Goal: Information Seeking & Learning: Learn about a topic

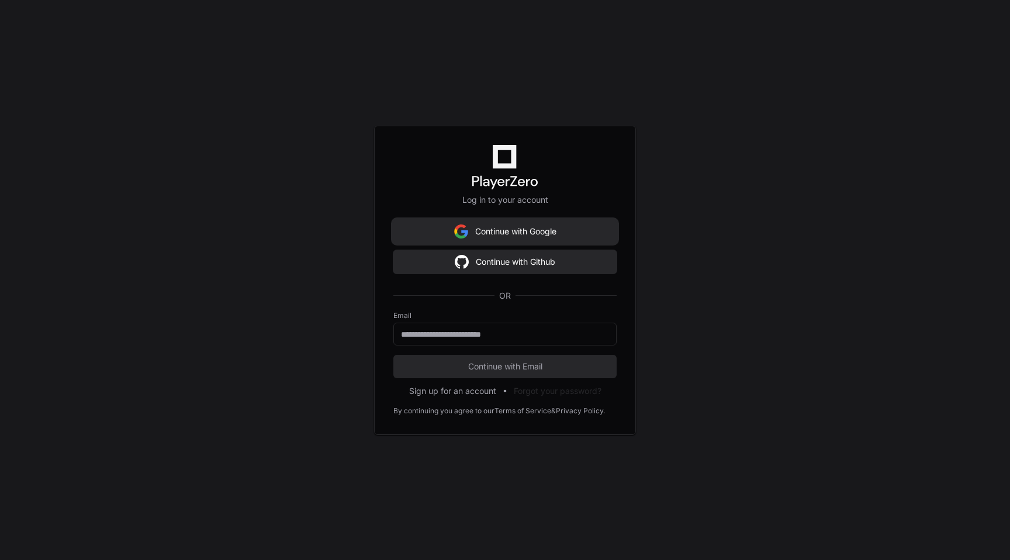
click at [465, 235] on img at bounding box center [461, 231] width 14 height 23
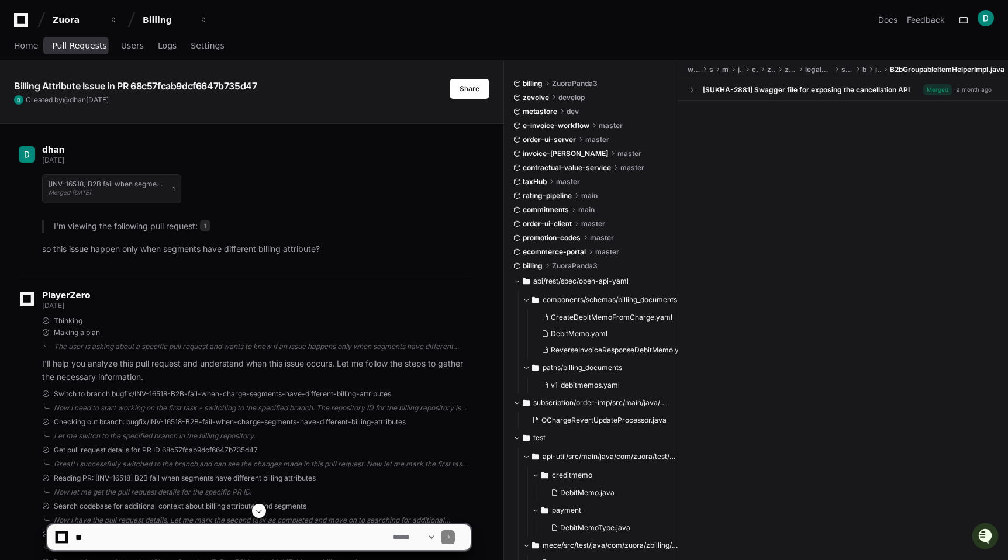
click at [83, 46] on span "Pull Requests" at bounding box center [79, 45] width 54 height 7
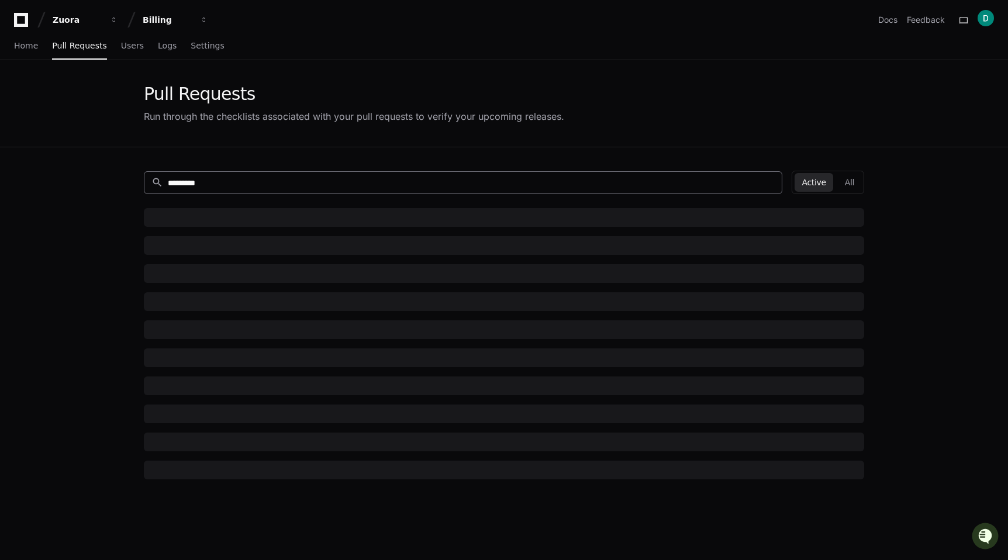
click at [195, 184] on input "*********" at bounding box center [471, 183] width 607 height 12
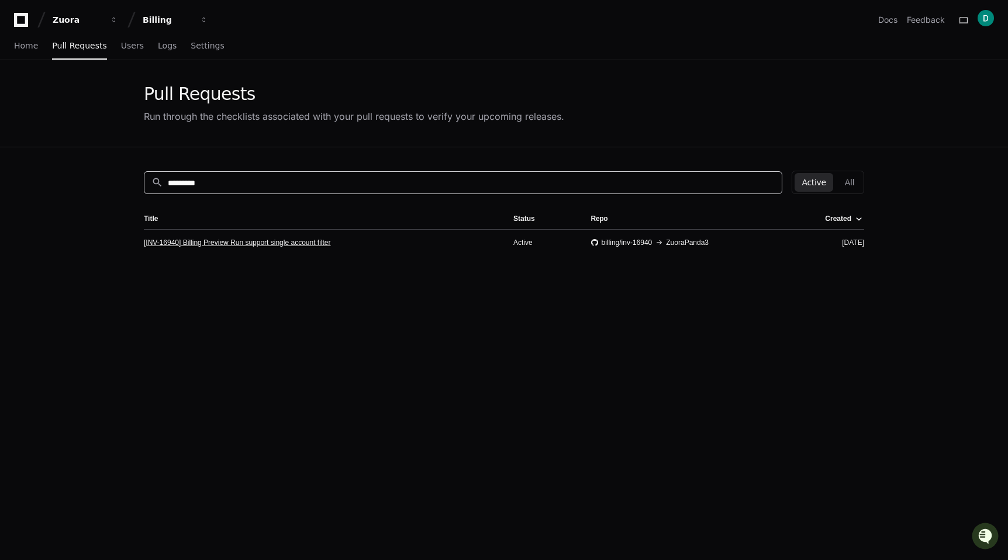
type input "*********"
click at [213, 243] on link "[INV-16940] Billing Preview Run support single account filter" at bounding box center [237, 242] width 187 height 9
click at [313, 243] on link "[INV-16940] Billing Preview Run support single account filter" at bounding box center [237, 242] width 187 height 9
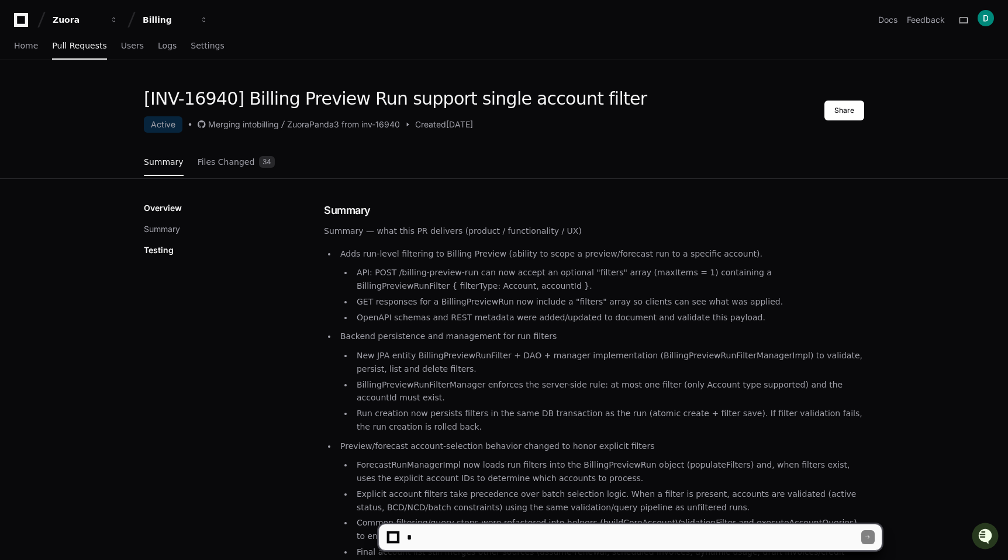
click at [443, 538] on textarea at bounding box center [633, 537] width 457 height 26
type textarea "**********"
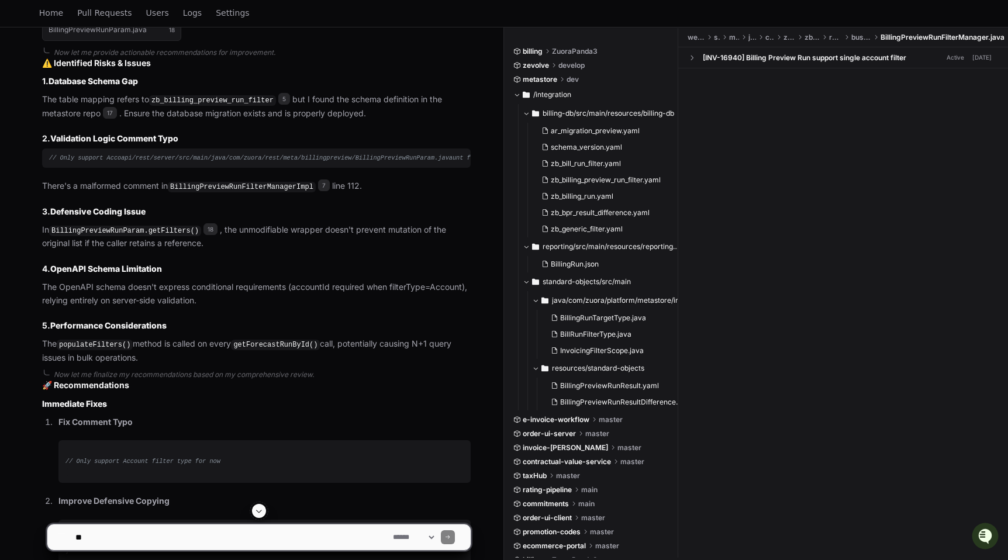
scroll to position [1957, 0]
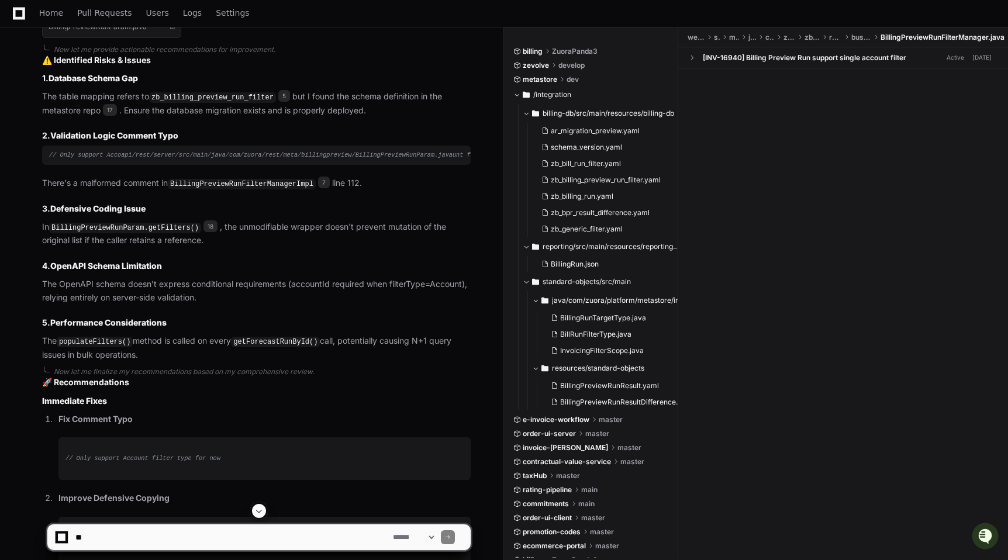
click at [156, 158] on span "// Only support Accoapi/rest/server/src/main/java/com/zuora/rest/meta/billingpr…" at bounding box center [292, 154] width 486 height 7
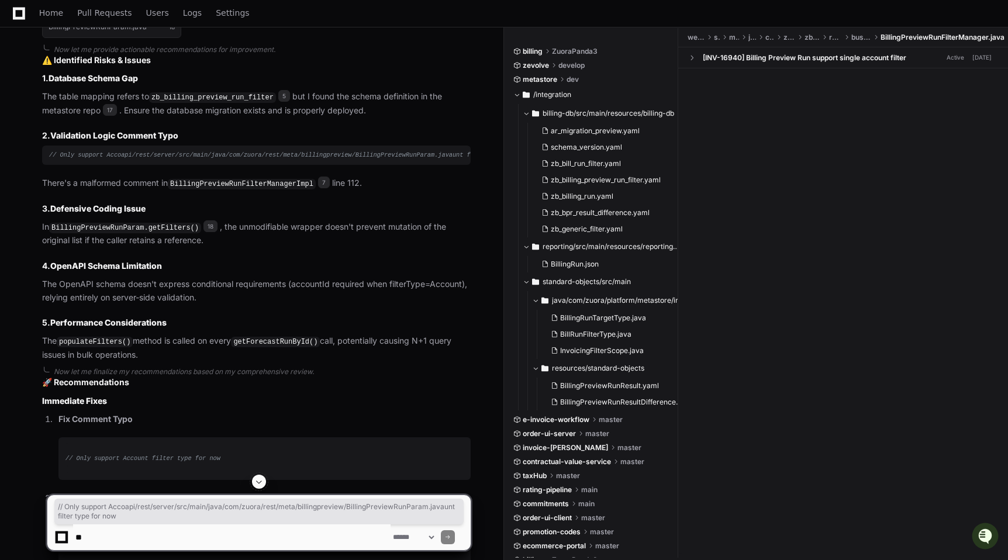
copy article "// Only support Accoapi/rest/server/src/main/java/com/zuora/rest/meta/billingpr…"
click at [177, 189] on code "BillingPreviewRunFilterManagerImpl" at bounding box center [242, 184] width 148 height 11
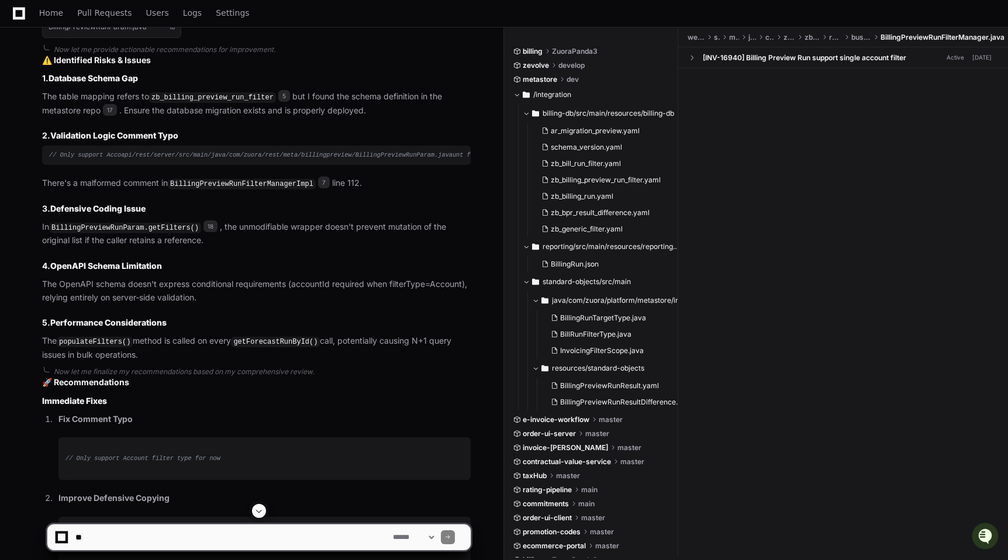
click at [230, 189] on code "BillingPreviewRunFilterManagerImpl" at bounding box center [242, 184] width 148 height 11
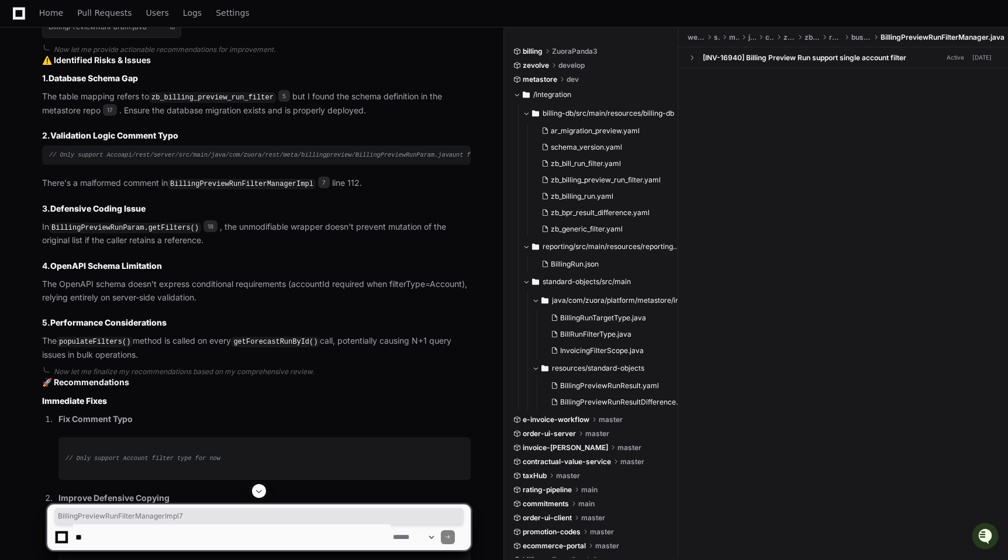
copy p "BillingPreviewRunFilterManagerImpl 7"
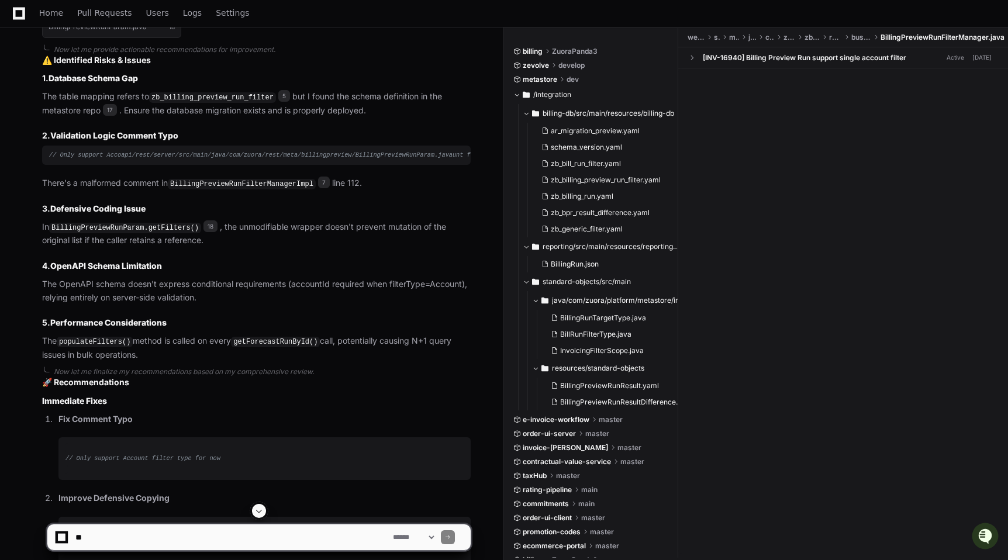
click at [270, 260] on article "⚠️ Identified Risks & Issues 1. Database Schema Gap The table mapping refers to…" at bounding box center [256, 207] width 429 height 307
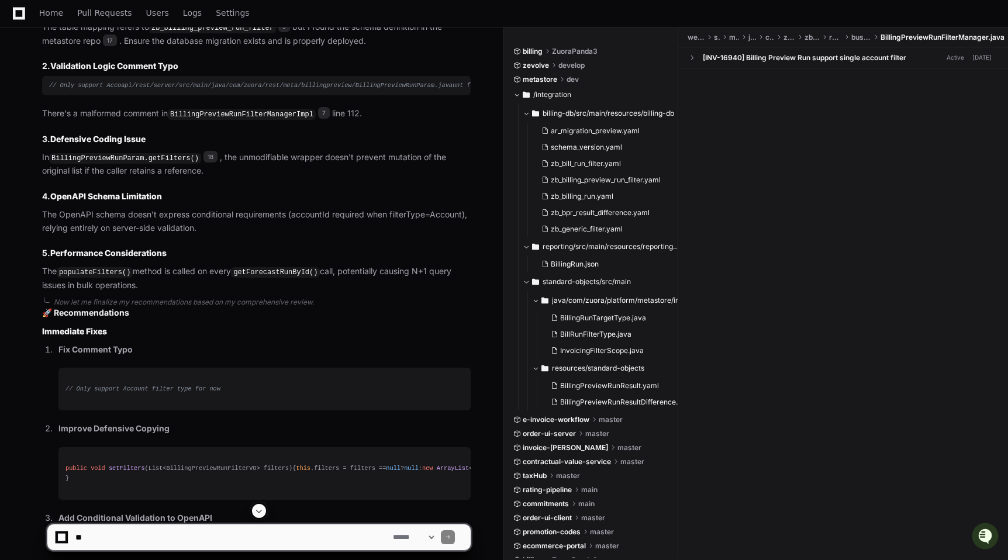
scroll to position [2030, 0]
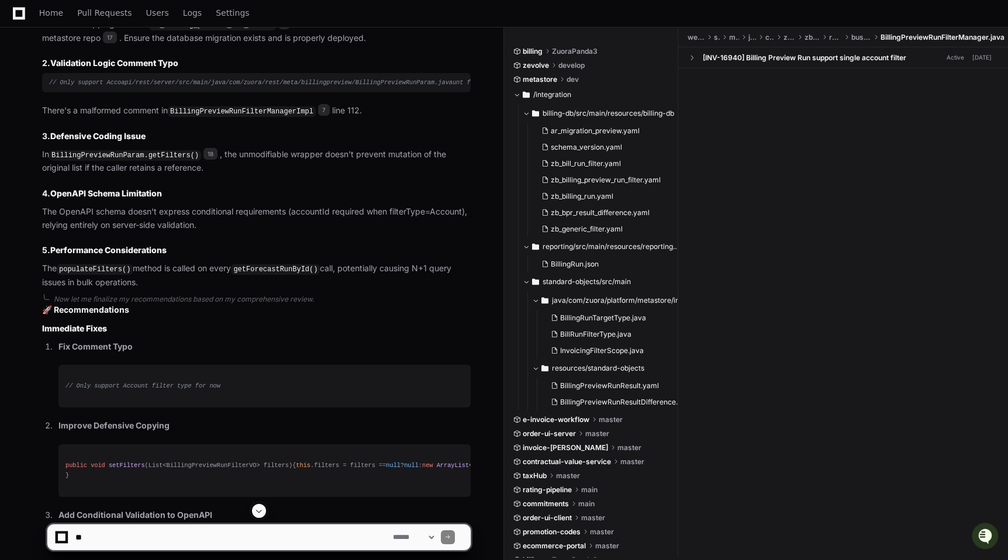
click at [113, 161] on code "BillingPreviewRunParam.getFilters()" at bounding box center [125, 155] width 152 height 11
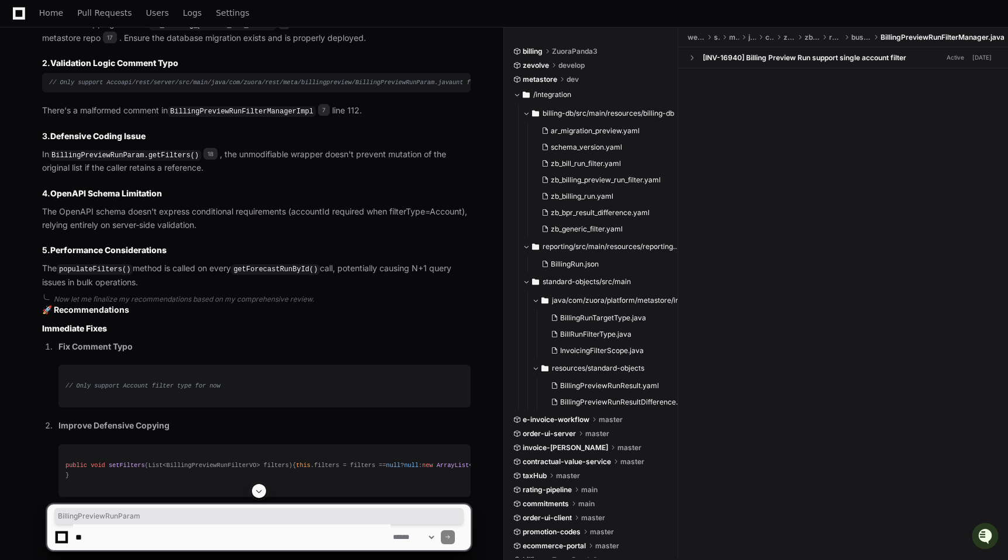
click at [113, 161] on code "BillingPreviewRunParam.getFilters()" at bounding box center [125, 155] width 152 height 11
copy code "BillingPreviewRunParam"
click at [108, 161] on code "BillingPreviewRunParam.getFilters()" at bounding box center [125, 155] width 152 height 11
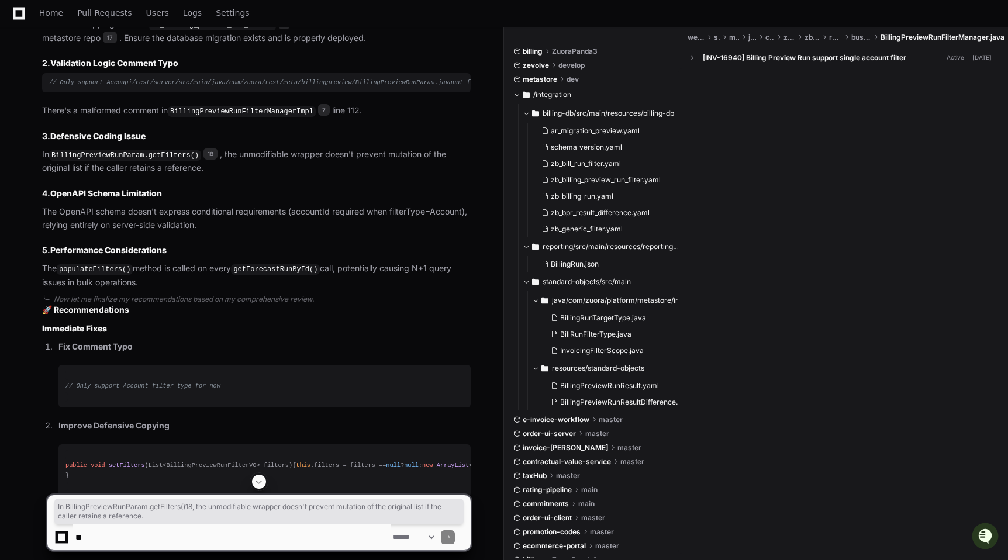
copy article "In BillingPreviewRunParam.getFilters() 18 , the unmodifiable wrapper doesn't pr…"
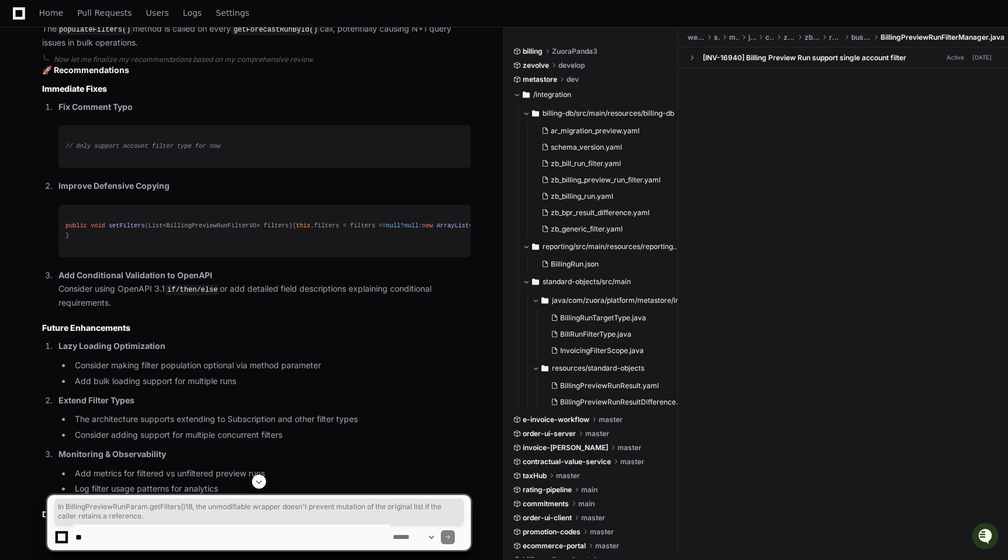
scroll to position [2271, 0]
click at [158, 537] on textarea at bounding box center [231, 537] width 317 height 26
type textarea "****"
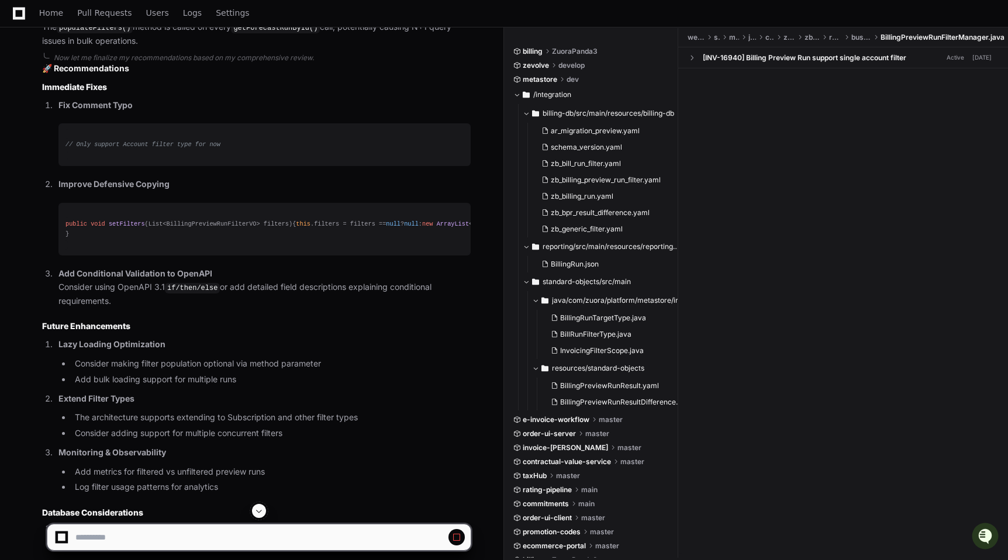
click at [133, 148] on span "// Only support Account filter type for now" at bounding box center [142, 144] width 155 height 7
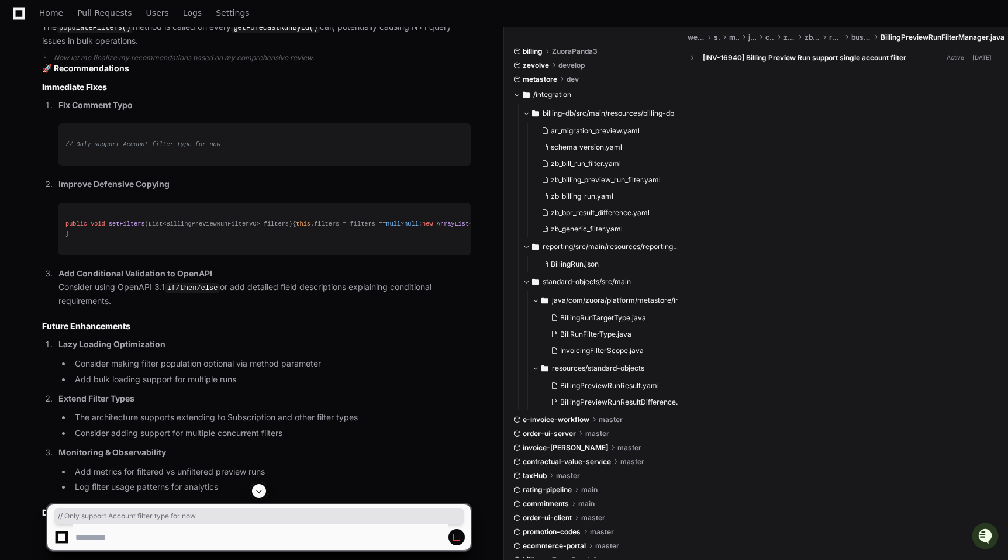
click at [133, 148] on span "// Only support Account filter type for now" at bounding box center [142, 144] width 155 height 7
copy ol "// Only support Account filter type for now"
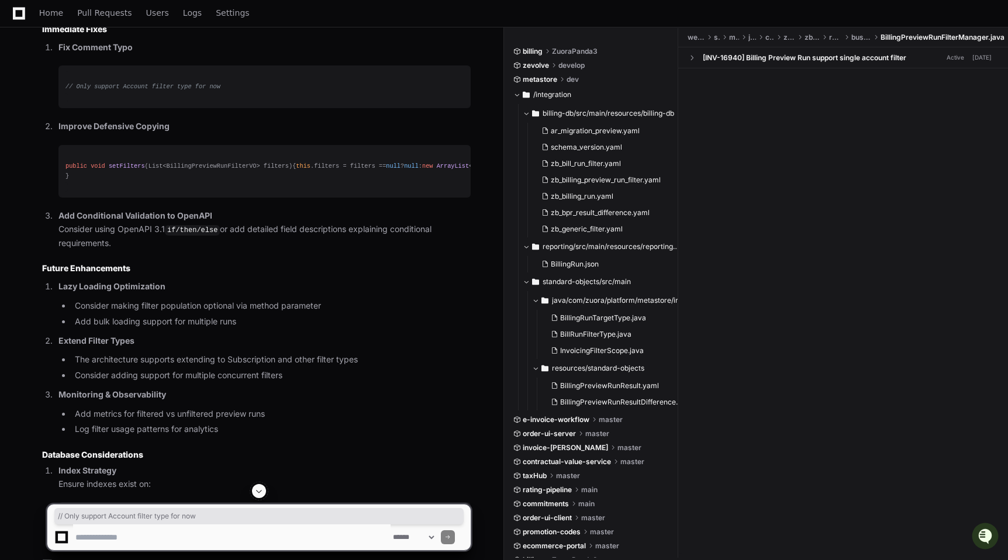
scroll to position [2334, 0]
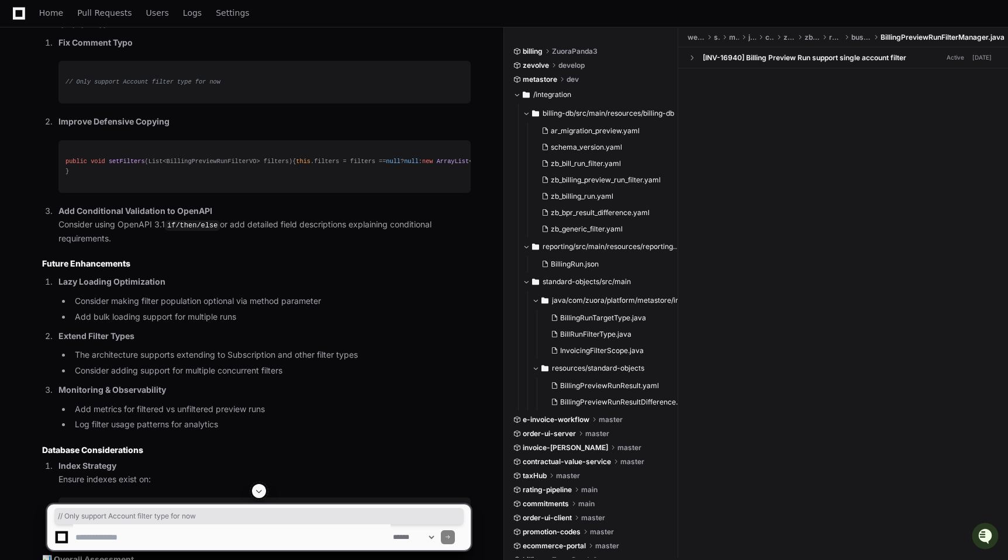
click at [422, 165] on span "new" at bounding box center [427, 161] width 11 height 7
drag, startPoint x: 225, startPoint y: 230, endPoint x: 310, endPoint y: 229, distance: 84.8
click at [310, 177] on div "public void setFilters (List<BillingPreviewRunFilterVO> filters) { this .filter…" at bounding box center [264, 167] width 398 height 20
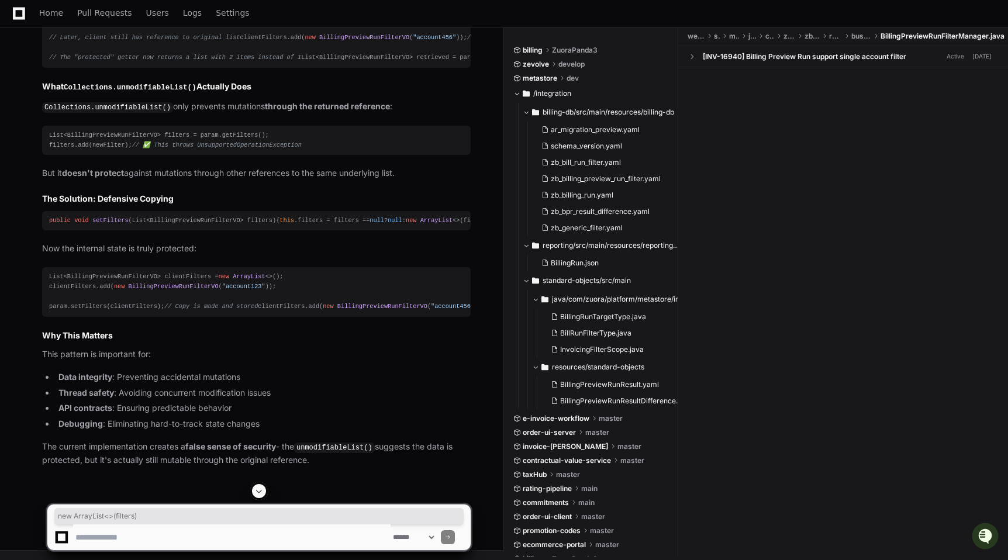
scroll to position [3935, 0]
click at [260, 540] on textarea at bounding box center [231, 537] width 317 height 26
click at [272, 527] on textarea at bounding box center [231, 537] width 317 height 26
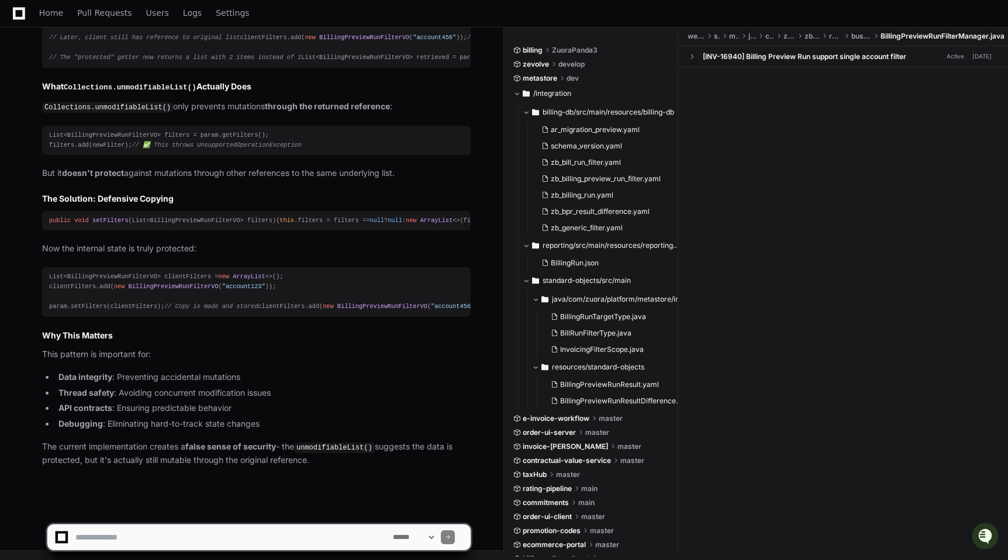
click at [305, 468] on div "PlayerZero now Thinking Great question! Let me explain the defensive coding iss…" at bounding box center [245, 124] width 452 height 726
click at [208, 539] on textarea at bounding box center [231, 537] width 317 height 26
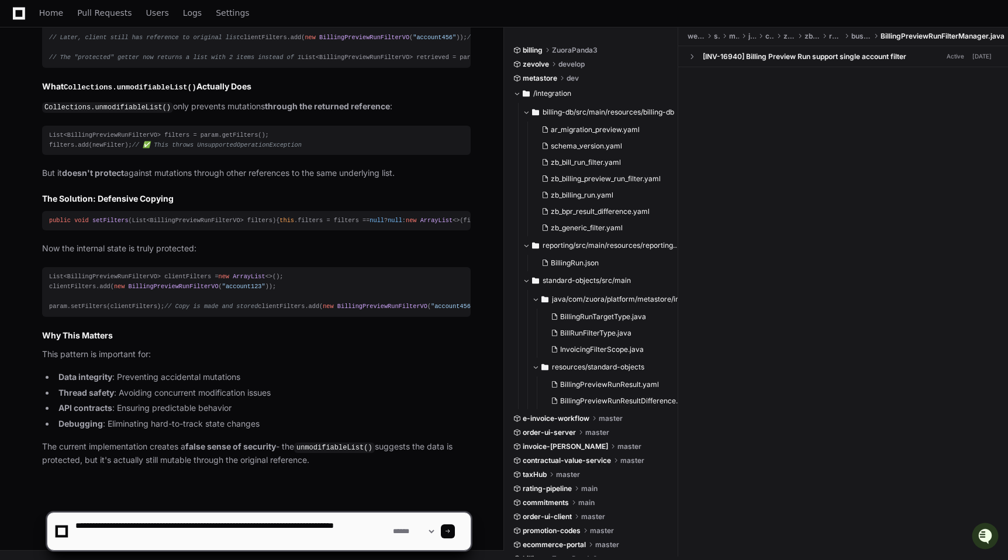
type textarea "**********"
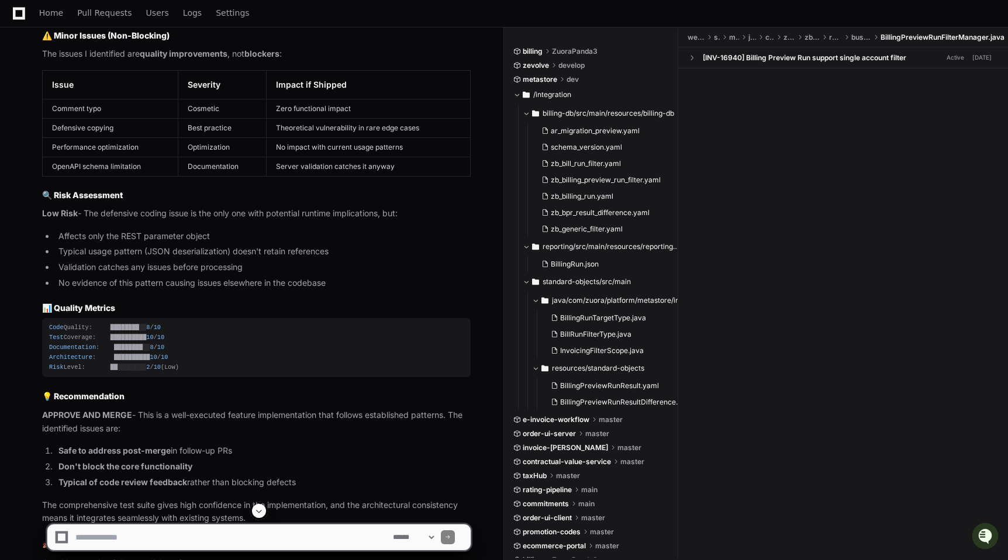
scroll to position [4946, 0]
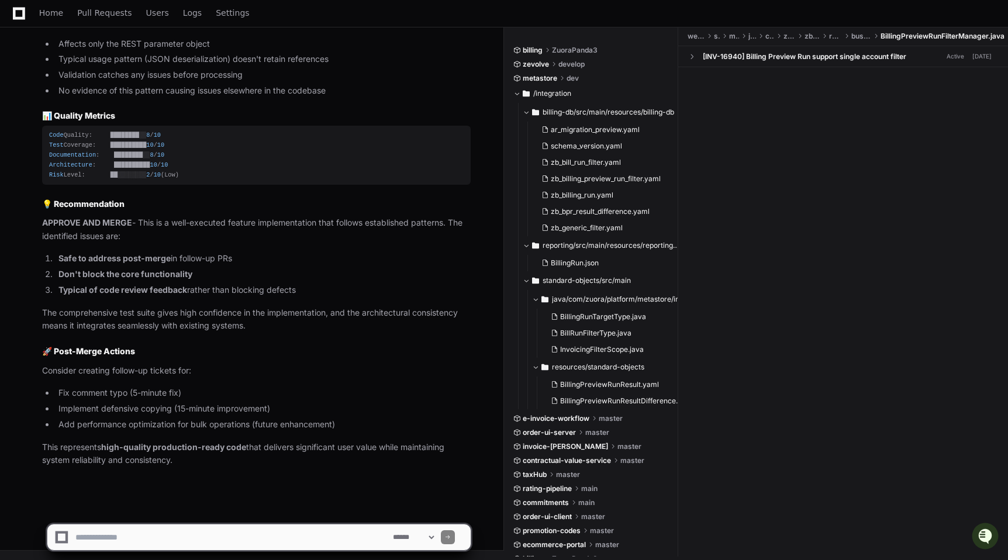
click at [185, 536] on textarea at bounding box center [231, 537] width 317 height 26
type textarea "*"
type textarea "****"
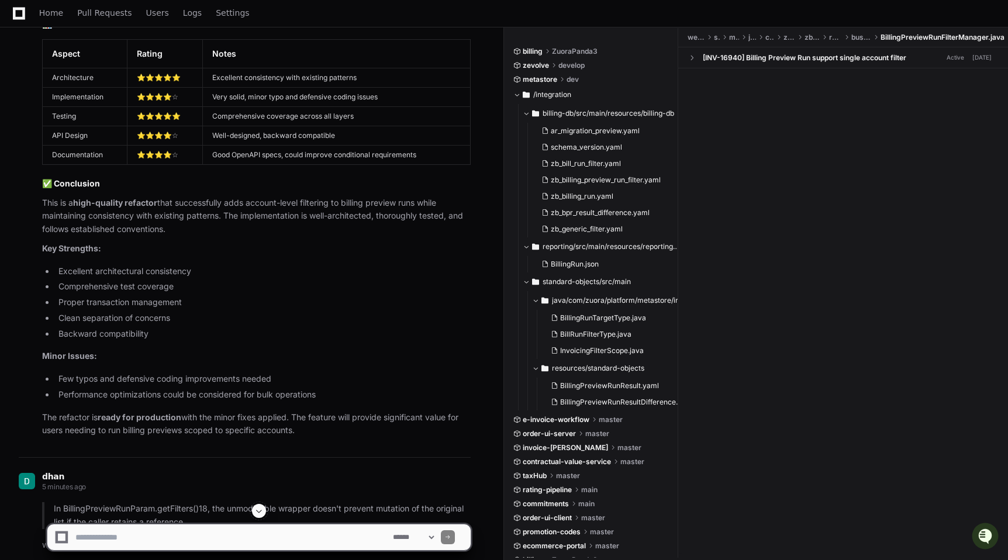
click at [185, 536] on textarea at bounding box center [231, 537] width 317 height 26
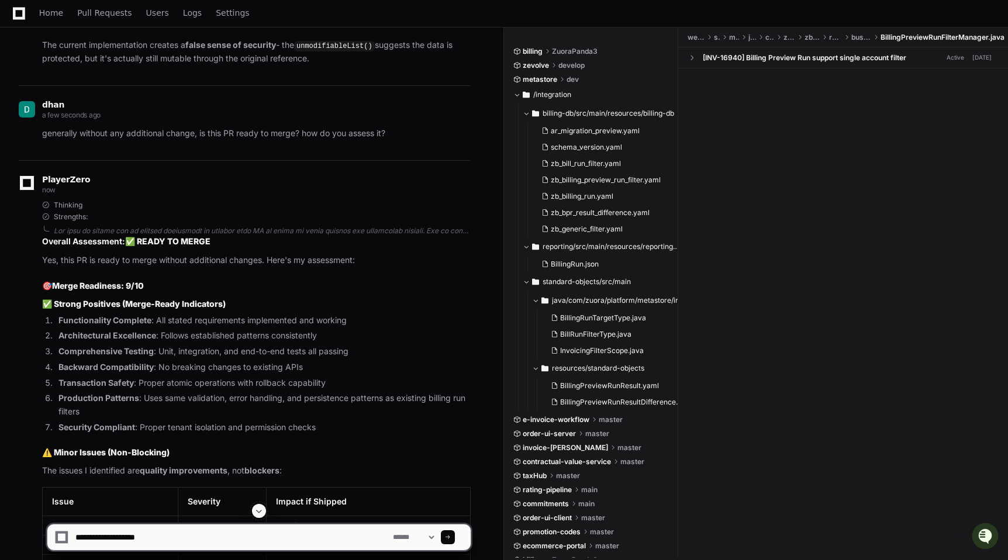
scroll to position [4946, 0]
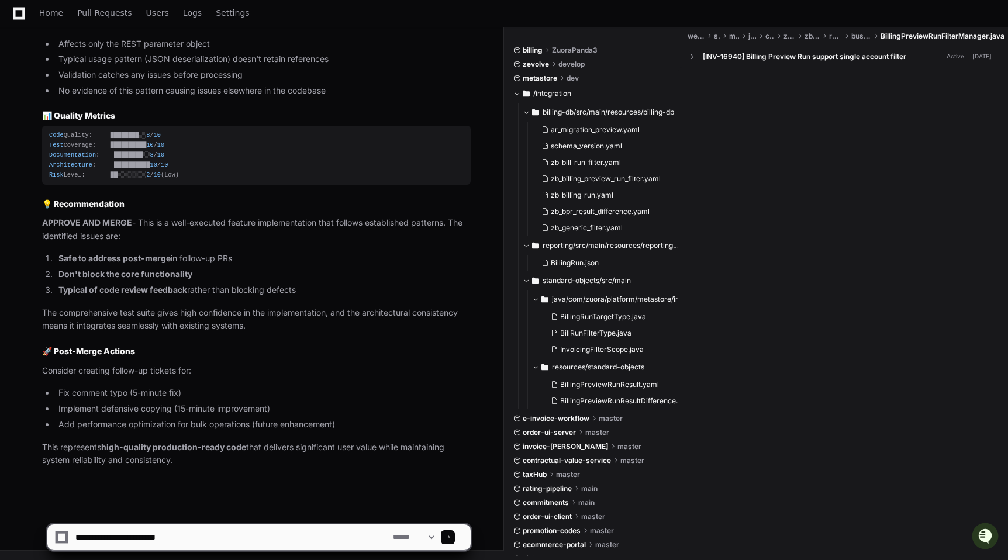
type textarea "**********"
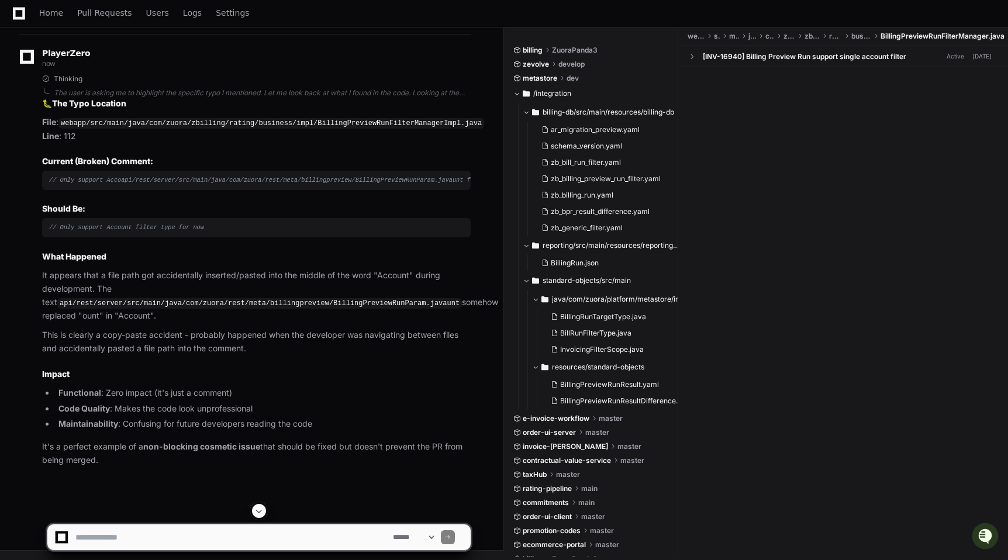
scroll to position [5454, 0]
click at [403, 129] on code "webapp/src/main/java/com/zuora/zbilling/rating/business/impl/BillingPreviewRunF…" at bounding box center [271, 123] width 426 height 11
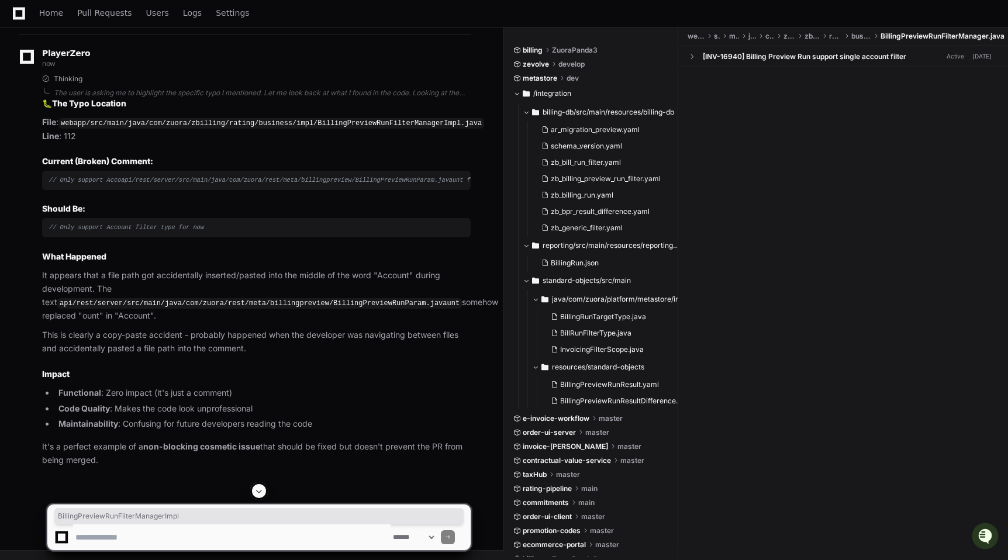
copy code "BillingPreviewRunFilterManagerImpl"
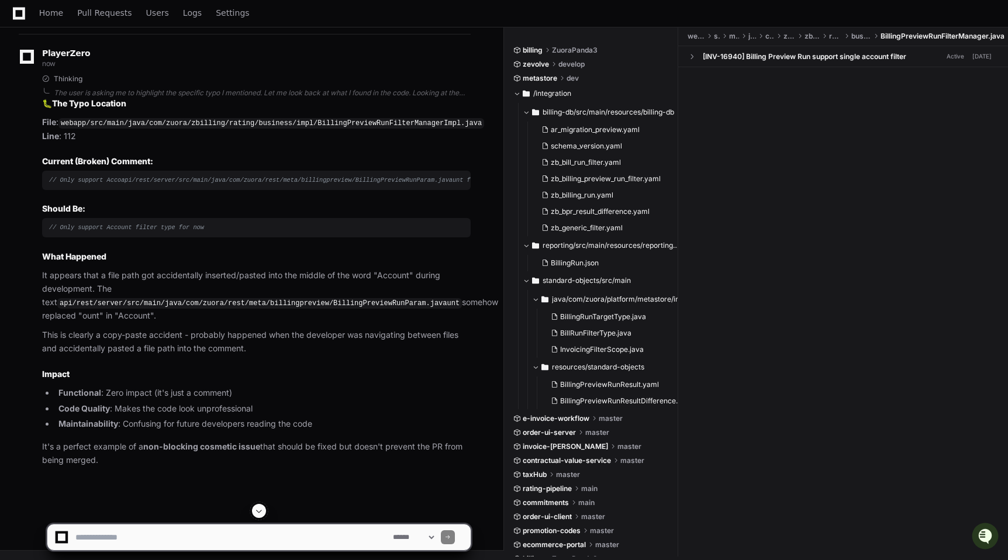
drag, startPoint x: 225, startPoint y: 263, endPoint x: 61, endPoint y: 263, distance: 163.1
click at [61, 233] on div "// Only support Account filter type for now" at bounding box center [256, 228] width 415 height 10
click at [61, 231] on span "// Only support Account filter type for now" at bounding box center [126, 227] width 155 height 7
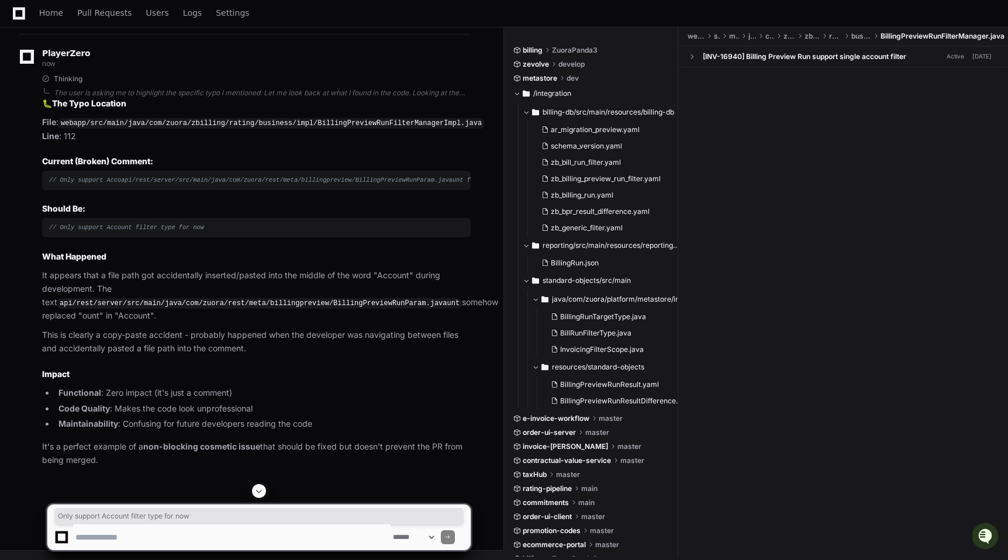
drag, startPoint x: 61, startPoint y: 261, endPoint x: 208, endPoint y: 261, distance: 146.8
click at [208, 233] on div "// Only support Account filter type for now" at bounding box center [256, 228] width 415 height 10
copy span "Only support Account filter type for now"
drag, startPoint x: 433, startPoint y: 303, endPoint x: 44, endPoint y: 303, distance: 388.8
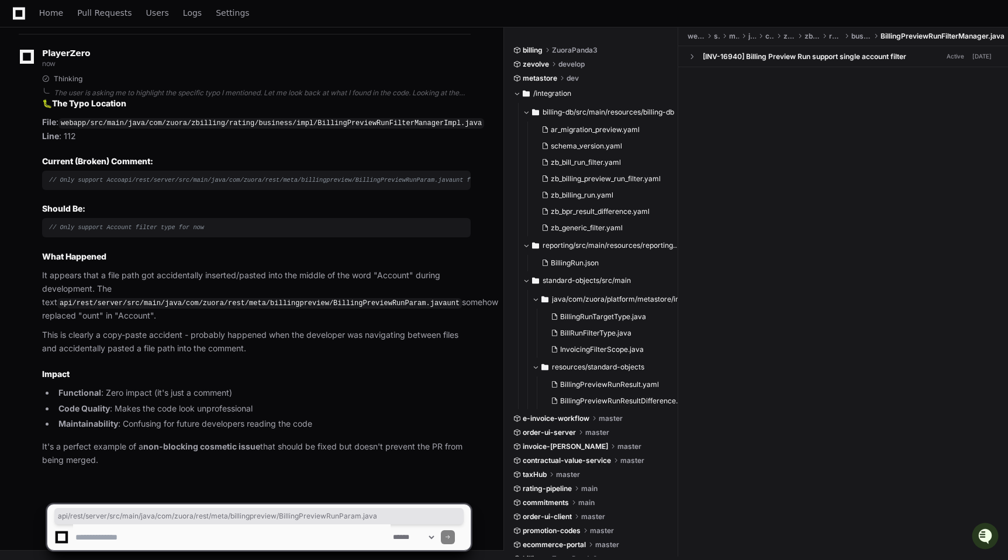
click at [57, 303] on code "api/rest/server/src/main/java/com/zuora/rest/meta/billingpreview/BillingPreview…" at bounding box center [259, 303] width 405 height 11
copy code "api/rest/server/src/main/java/com/zuora/rest/meta/billingpreview/BillingPreview…"
click at [333, 372] on h2 "Impact" at bounding box center [256, 374] width 429 height 12
